Goal: Task Accomplishment & Management: Complete application form

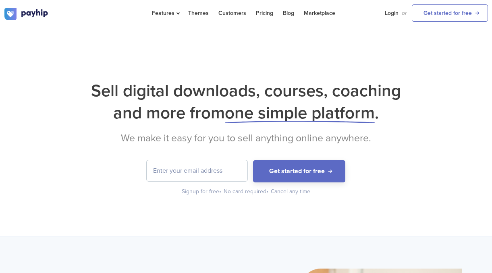
click at [289, 43] on div "Sell digital downloads, courses, coaching and more from one simple platform . W…" at bounding box center [246, 131] width 492 height 209
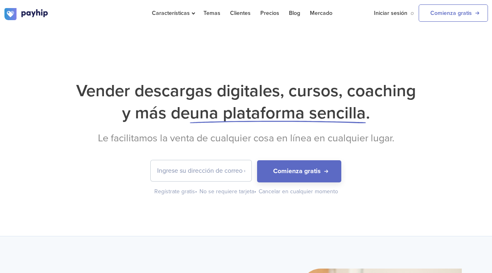
click at [431, 160] on div "Vender descargas digitales, cursos, coaching y más de una plataforma sencilla .…" at bounding box center [246, 138] width 484 height 116
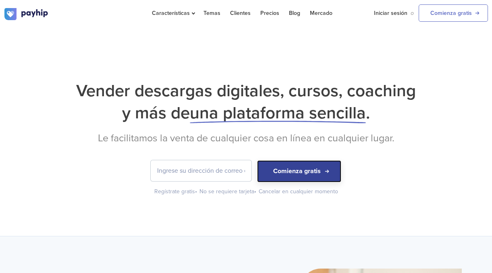
click at [293, 178] on button "Comienza gratis" at bounding box center [299, 171] width 84 height 22
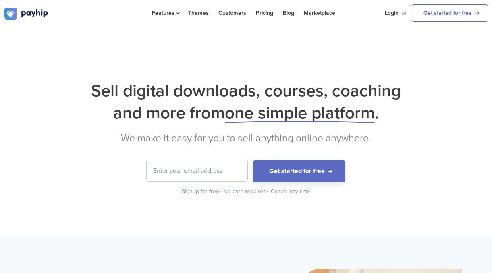
click at [189, 181] on input "email" at bounding box center [197, 170] width 101 height 21
type input "candoandres09@gmail.com"
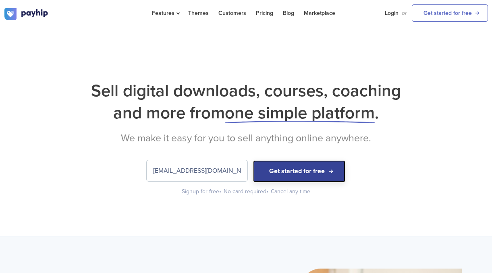
click at [292, 174] on button "Get started for free" at bounding box center [299, 171] width 92 height 22
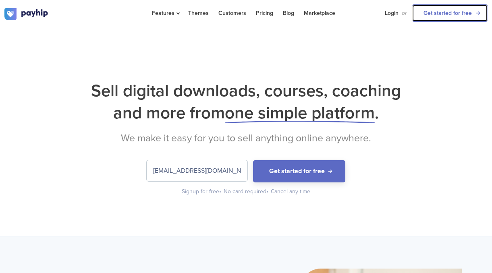
click at [444, 16] on link "Get started for free" at bounding box center [450, 12] width 76 height 17
